Goal: Task Accomplishment & Management: Manage account settings

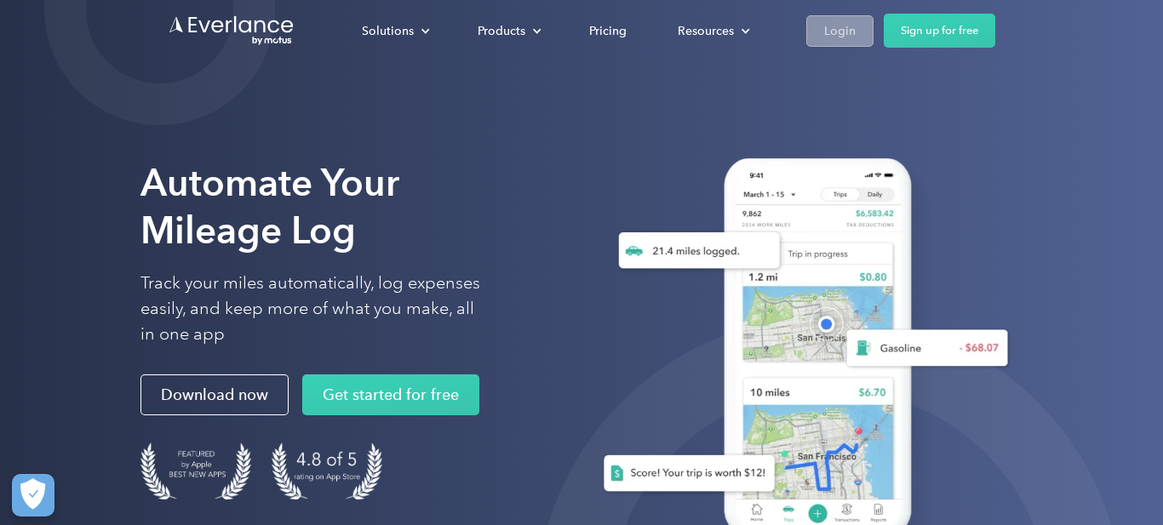
click at [837, 31] on div "Login" at bounding box center [840, 30] width 32 height 21
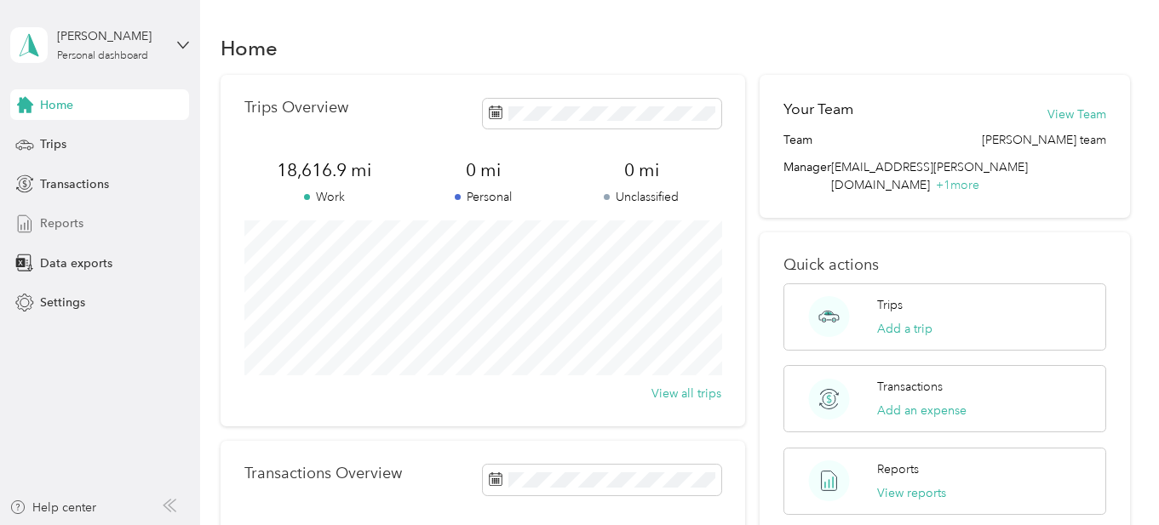
click at [59, 221] on span "Reports" at bounding box center [61, 224] width 43 height 18
